Goal: Information Seeking & Learning: Check status

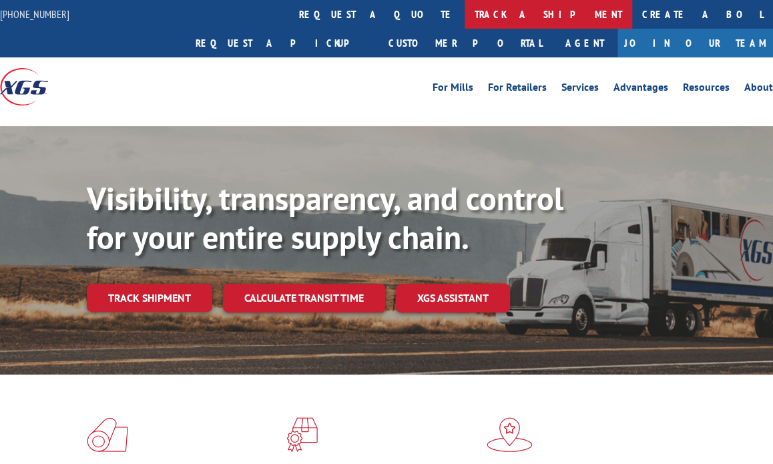
click at [465, 17] on link "track a shipment" at bounding box center [549, 14] width 168 height 29
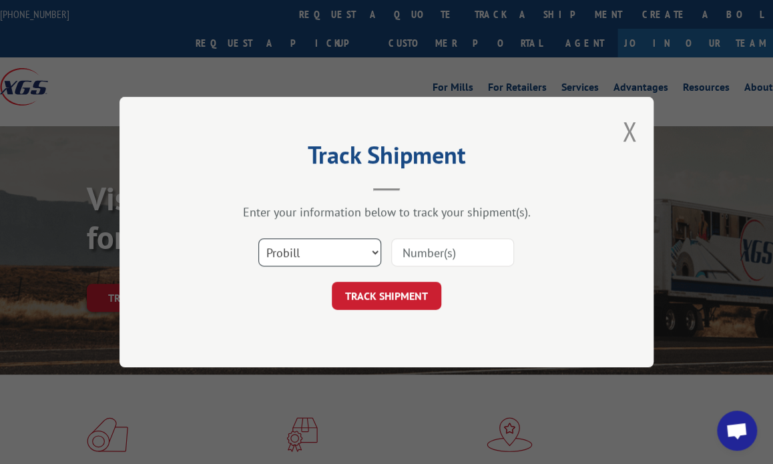
click at [331, 245] on select "Select category... Probill BOL PO" at bounding box center [319, 252] width 123 height 28
select select "po"
click at [258, 238] on select "Select category... Probill BOL PO" at bounding box center [319, 252] width 123 height 28
click at [443, 245] on input at bounding box center [452, 252] width 123 height 28
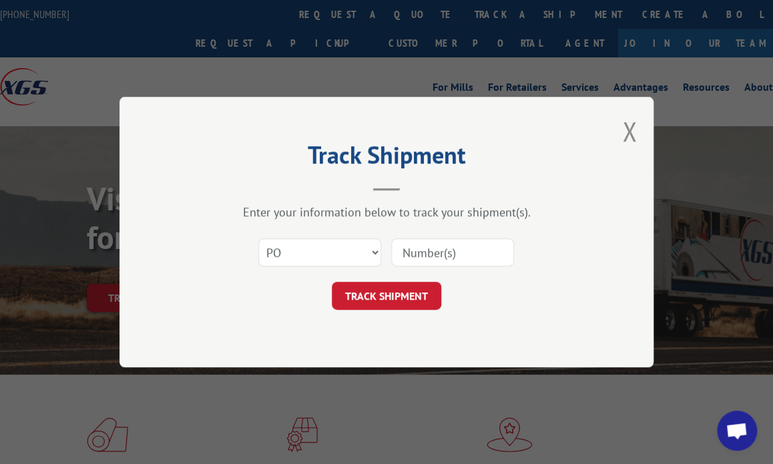
type input "41491848"
click at [422, 295] on button "TRACK SHIPMENT" at bounding box center [387, 296] width 110 height 28
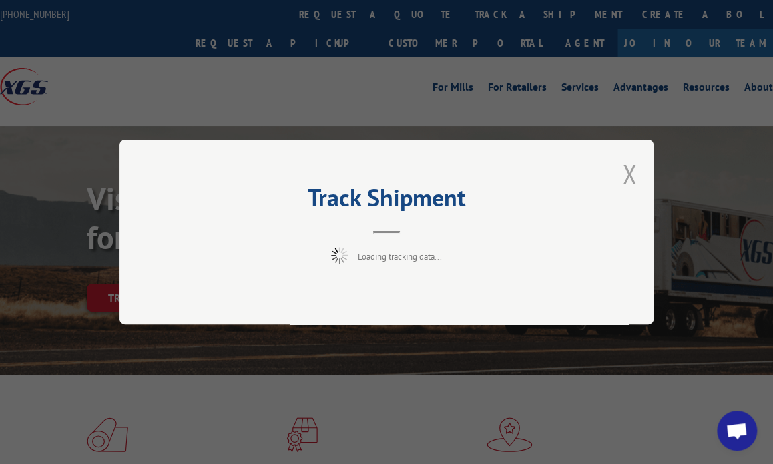
click at [628, 170] on button "Close modal" at bounding box center [629, 173] width 15 height 35
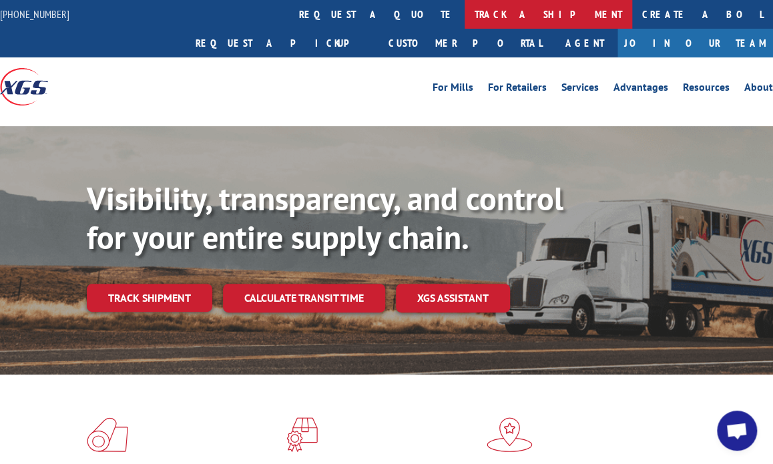
click at [465, 17] on link "track a shipment" at bounding box center [549, 14] width 168 height 29
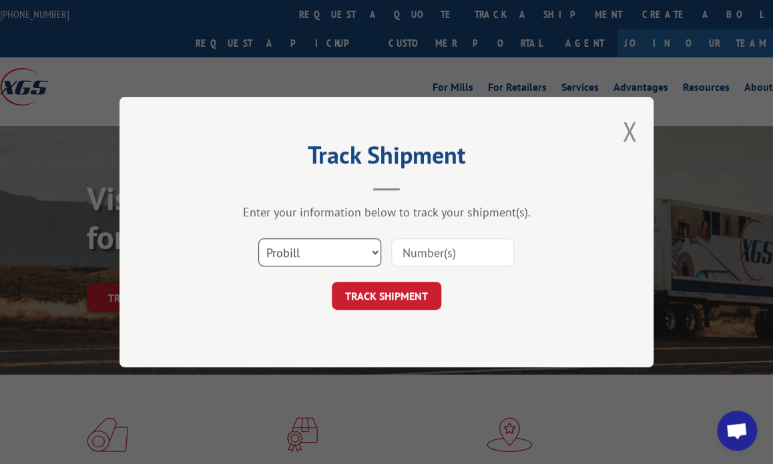
click at [325, 257] on select "Select category... Probill BOL PO" at bounding box center [319, 252] width 123 height 28
select select "po"
click at [258, 238] on select "Select category... Probill BOL PO" at bounding box center [319, 252] width 123 height 28
click at [430, 251] on input at bounding box center [452, 252] width 123 height 28
type input "41491848"
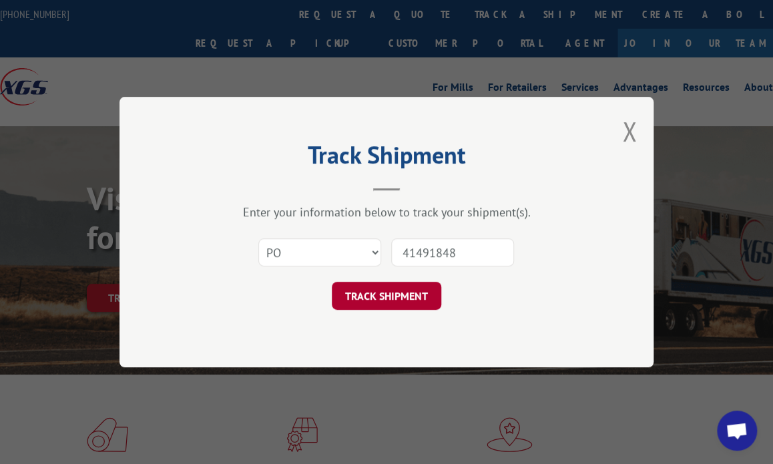
click at [417, 294] on button "TRACK SHIPMENT" at bounding box center [387, 296] width 110 height 28
